Goal: Information Seeking & Learning: Understand process/instructions

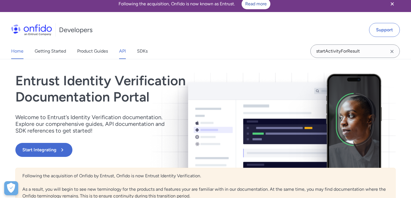
click at [121, 53] on link "API" at bounding box center [122, 51] width 7 height 16
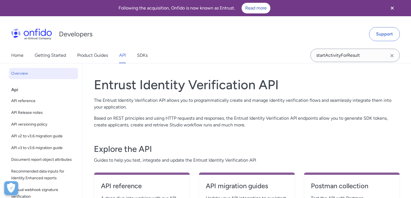
click at [391, 55] on icon "Clear search field button" at bounding box center [392, 55] width 3 height 3
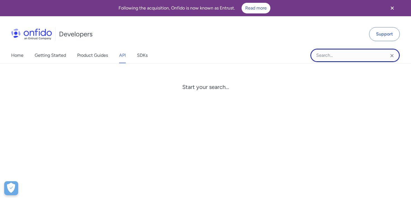
click at [344, 53] on input "Onfido search input field" at bounding box center [356, 55] width 90 height 13
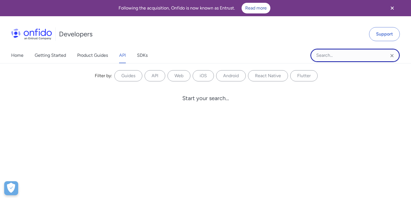
click at [342, 55] on input "Onfido search input field" at bounding box center [356, 55] width 90 height 13
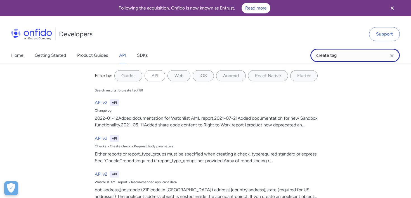
drag, startPoint x: 351, startPoint y: 57, endPoint x: 282, endPoint y: 56, distance: 68.6
click at [282, 56] on div "Home Getting Started Product Guides API SDKs create tag create tag Filter by: G…" at bounding box center [205, 56] width 411 height 16
type input "Add tag"
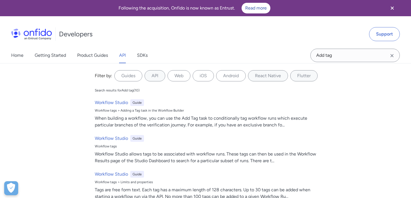
click at [341, 74] on div "Filter by: Guides API Web iOS Android React Native Flutter Filter by... Search …" at bounding box center [205, 141] width 411 height 156
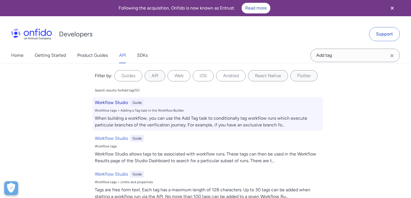
click at [224, 105] on div "Workflow Studio Guide" at bounding box center [208, 102] width 226 height 7
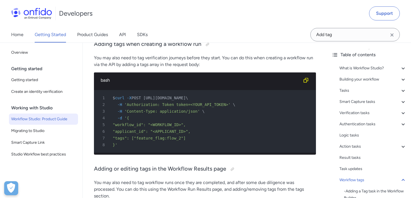
scroll to position [10993, 0]
